Goal: Information Seeking & Learning: Learn about a topic

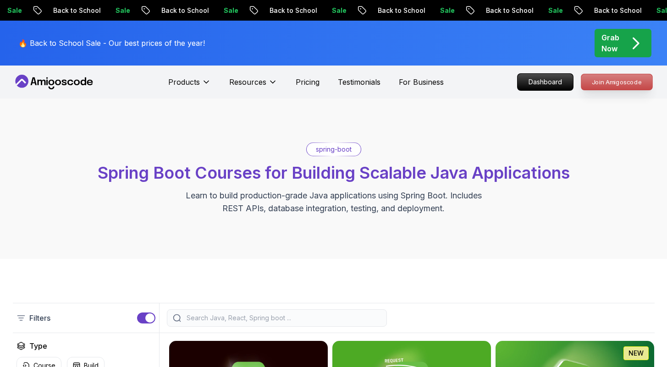
click at [613, 82] on p "Join Amigoscode" at bounding box center [616, 82] width 71 height 16
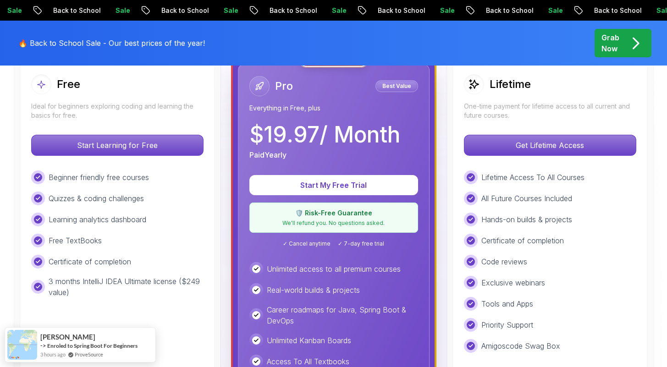
scroll to position [289, 0]
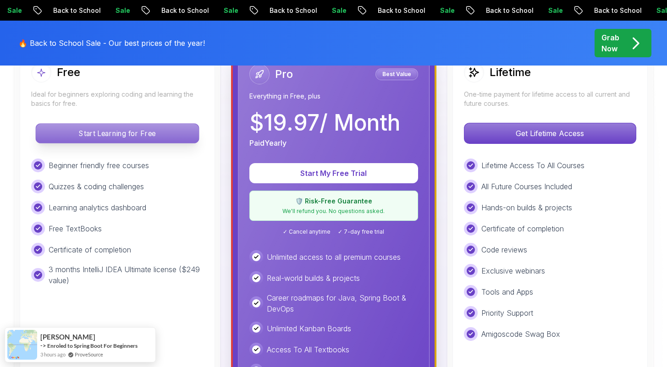
click at [108, 125] on p "Start Learning for Free" at bounding box center [117, 133] width 163 height 19
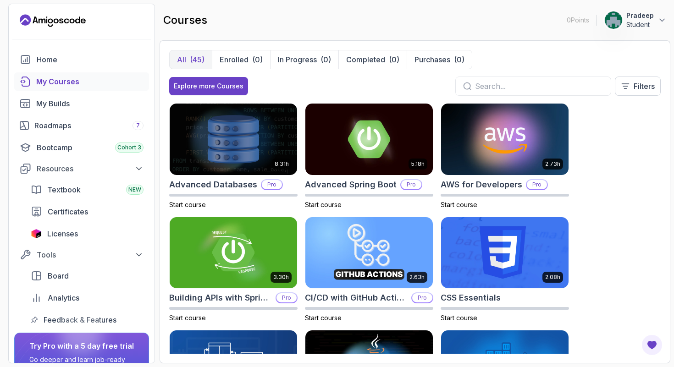
click at [534, 88] on input "text" at bounding box center [539, 86] width 128 height 11
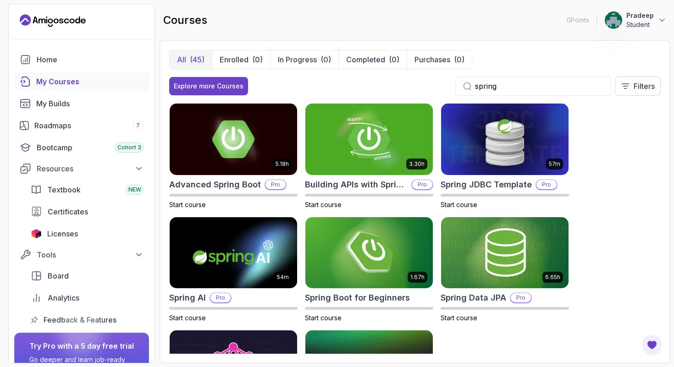
type input "spring"
click at [326, 318] on span "Start course" at bounding box center [323, 318] width 37 height 8
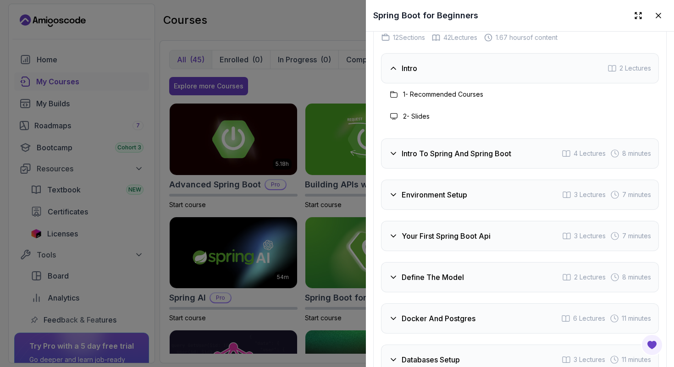
scroll to position [1466, 0]
click at [423, 178] on div "Intro 2 Lectures 1 - Recommended Courses 2 - Slides Intro To Spring And Spring …" at bounding box center [520, 255] width 278 height 404
click at [423, 168] on div "Intro To Spring And Spring Boot 4 Lectures 8 minutes" at bounding box center [520, 153] width 278 height 30
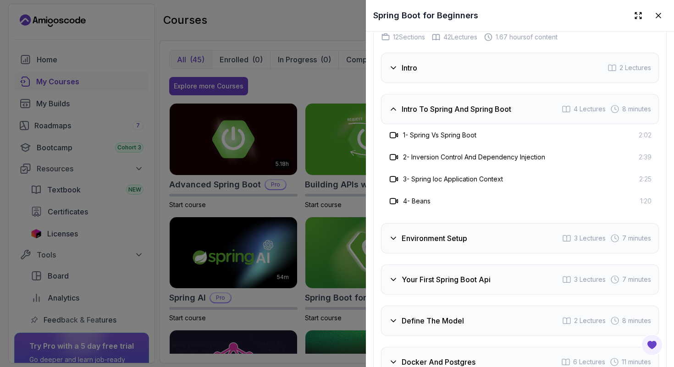
click at [416, 115] on h3 "Intro To Spring And Spring Boot" at bounding box center [457, 109] width 110 height 11
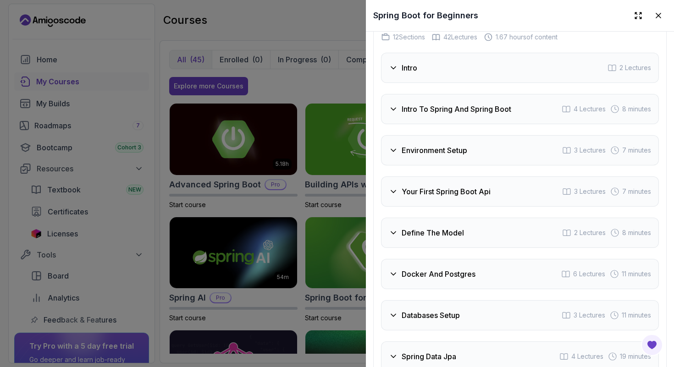
click at [348, 82] on div at bounding box center [337, 183] width 674 height 367
